Goal: Find specific page/section: Find specific page/section

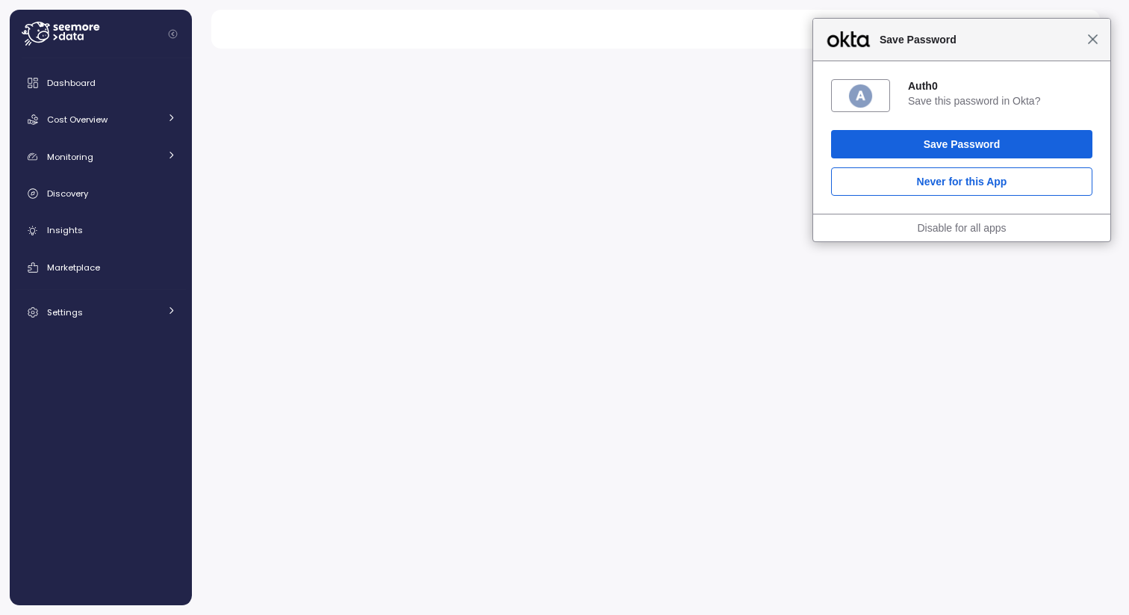
click at [1090, 37] on span "Close" at bounding box center [1092, 39] width 11 height 11
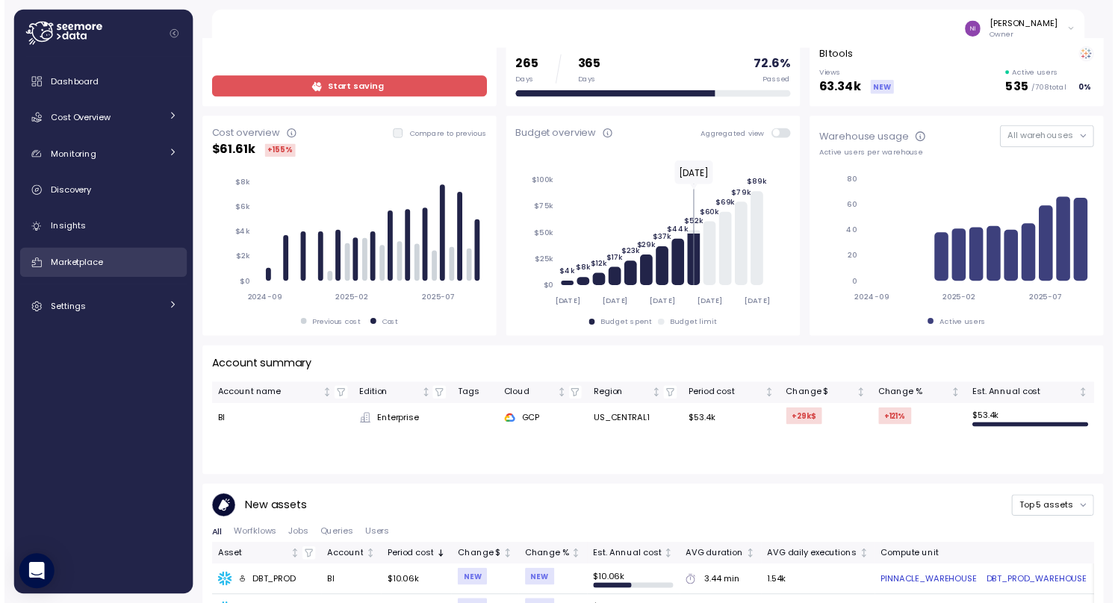
scroll to position [167, 0]
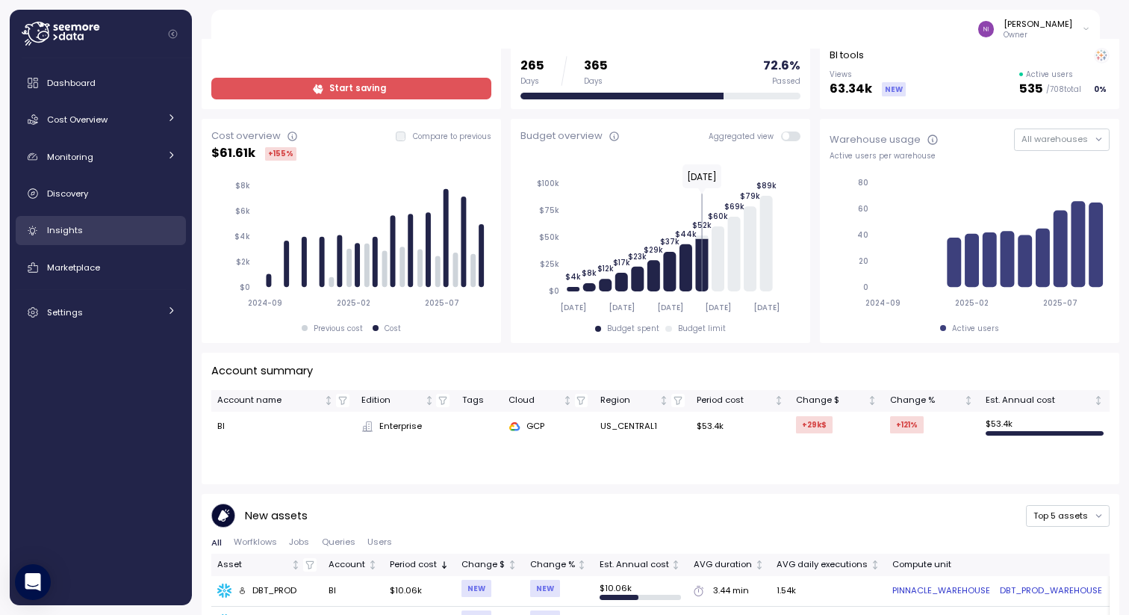
click at [84, 226] on div "Insights" at bounding box center [111, 230] width 129 height 15
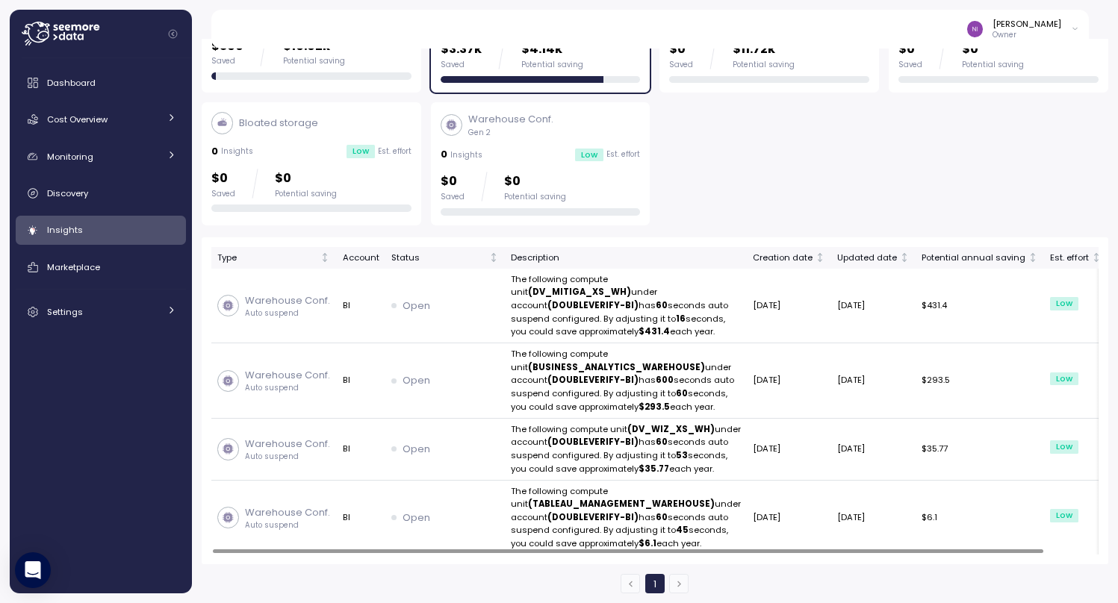
scroll to position [50, 0]
